Goal: Information Seeking & Learning: Learn about a topic

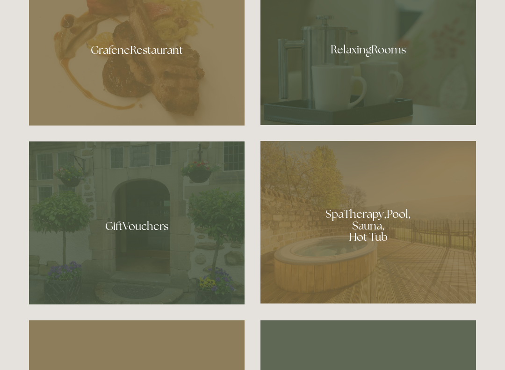
scroll to position [630, 0]
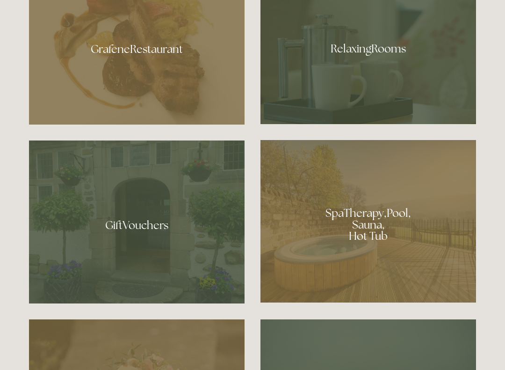
click at [376, 233] on div at bounding box center [369, 221] width 216 height 162
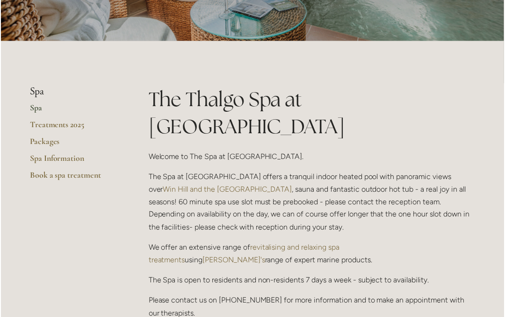
scroll to position [156, 0]
click at [58, 164] on link "Spa Information" at bounding box center [73, 162] width 89 height 17
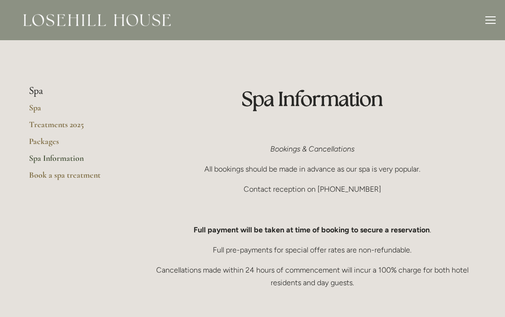
click at [37, 110] on link "Spa" at bounding box center [73, 110] width 89 height 17
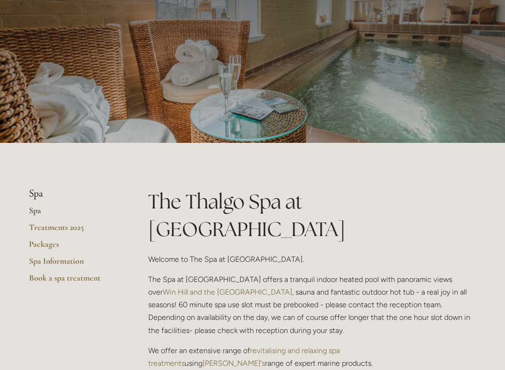
scroll to position [55, 0]
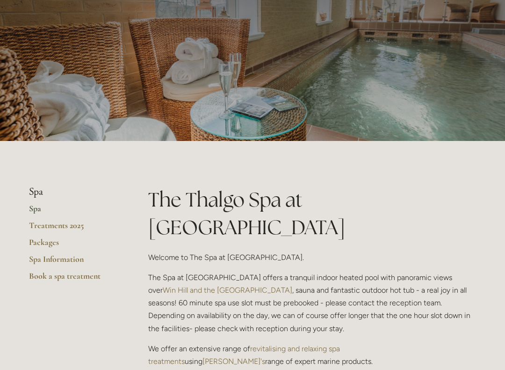
click at [48, 242] on link "Packages" at bounding box center [73, 245] width 89 height 17
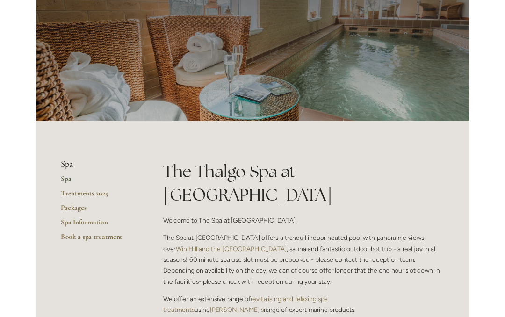
scroll to position [82, 0]
